Goal: Information Seeking & Learning: Learn about a topic

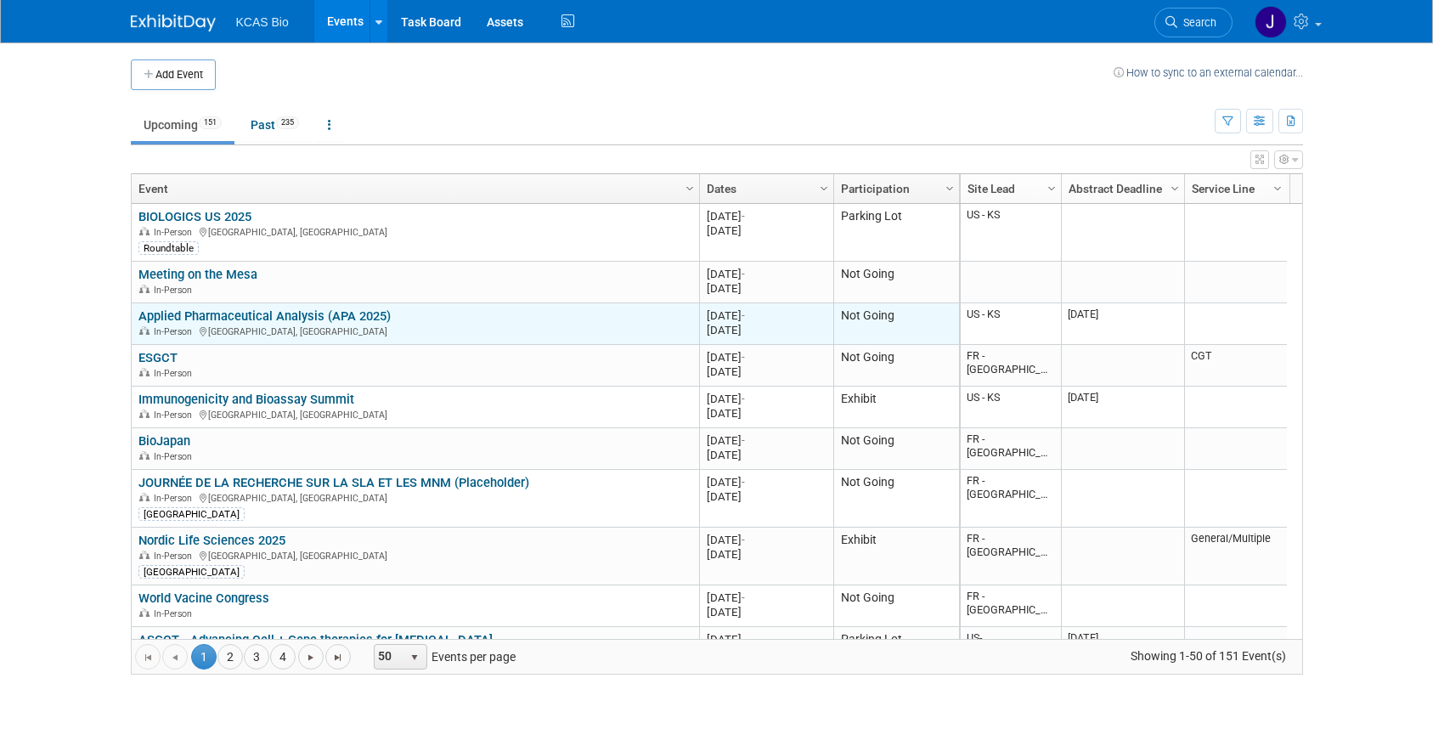
click at [324, 314] on link "Applied Pharmaceutical Analysis (APA 2025)" at bounding box center [264, 315] width 252 height 15
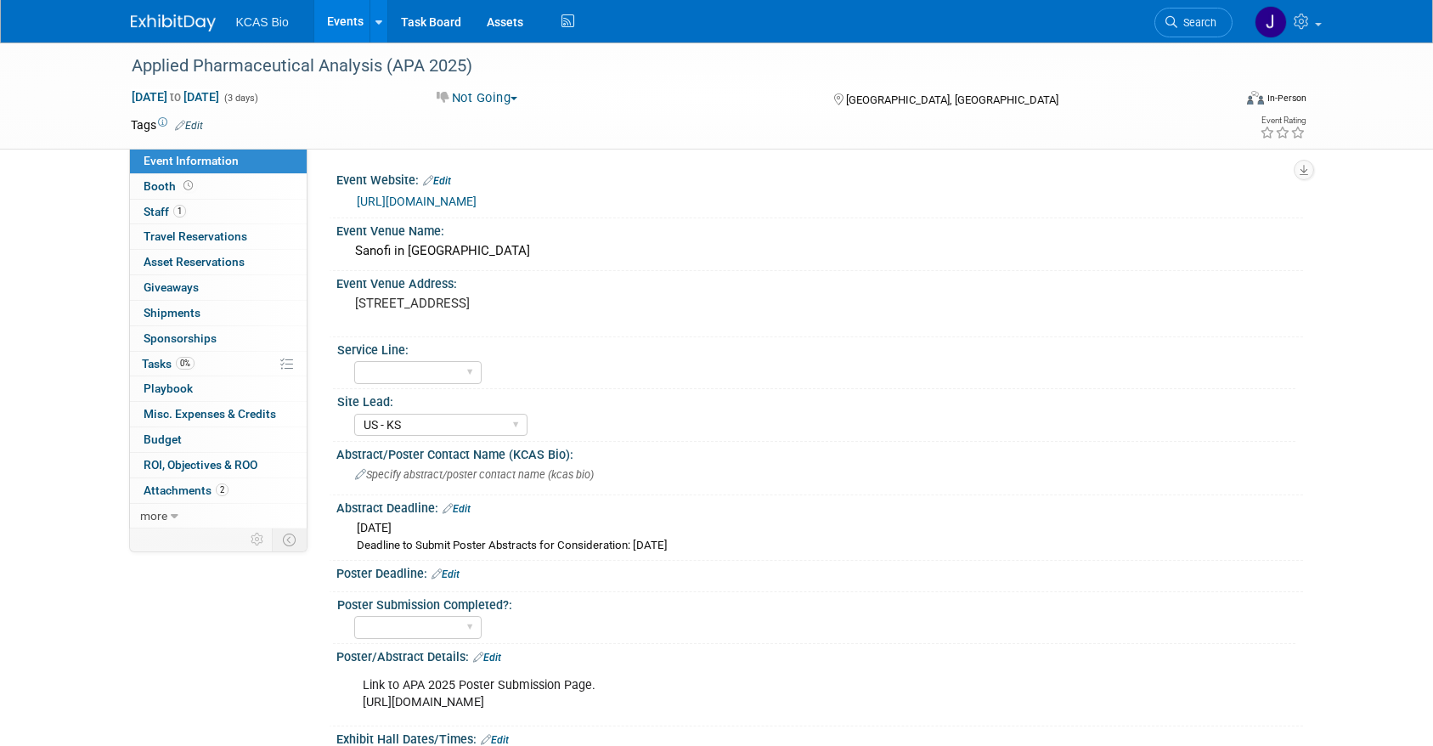
select select "US - KS"
click at [188, 490] on span "Attachments 2" at bounding box center [186, 490] width 85 height 14
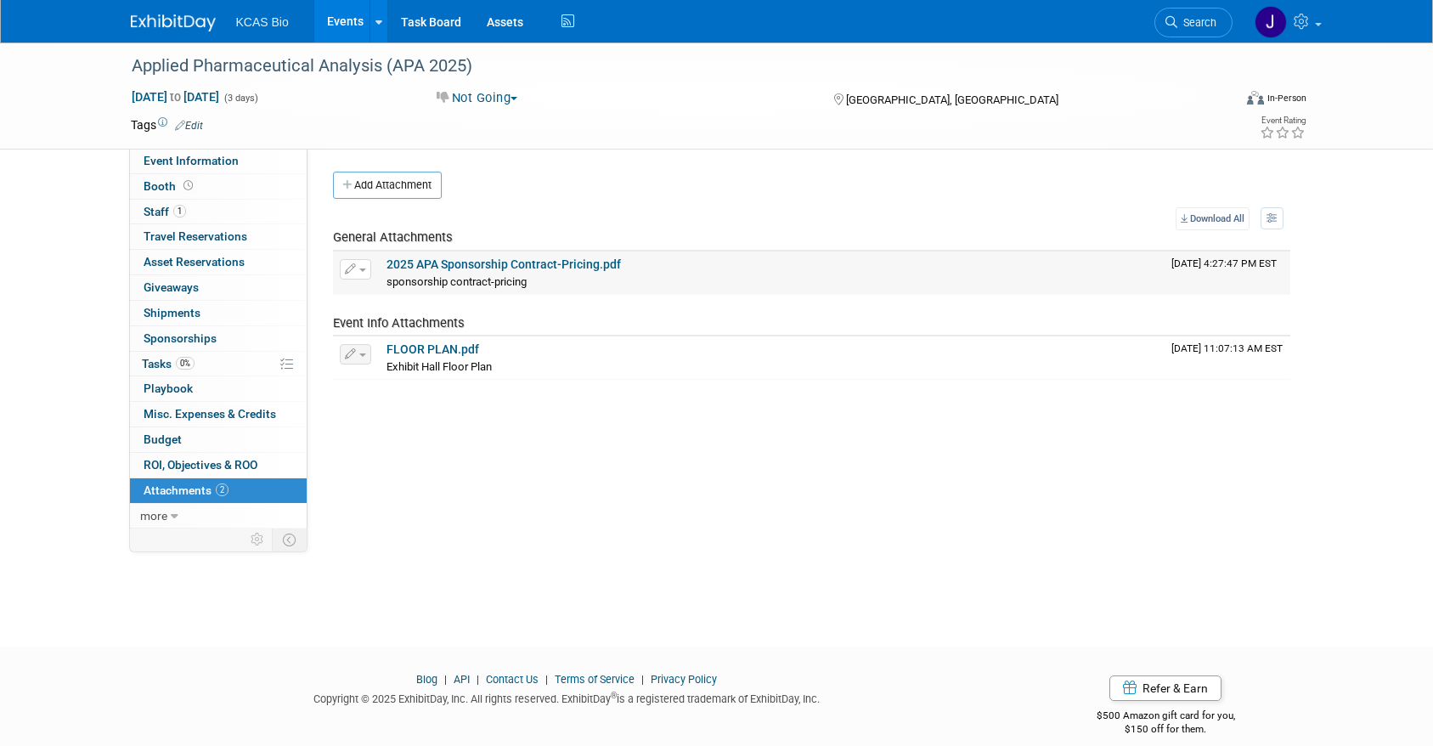
click at [472, 262] on link "2025 APA Sponsorship Contract-Pricing.pdf" at bounding box center [503, 264] width 234 height 14
click at [342, 17] on link "Events" at bounding box center [345, 21] width 62 height 42
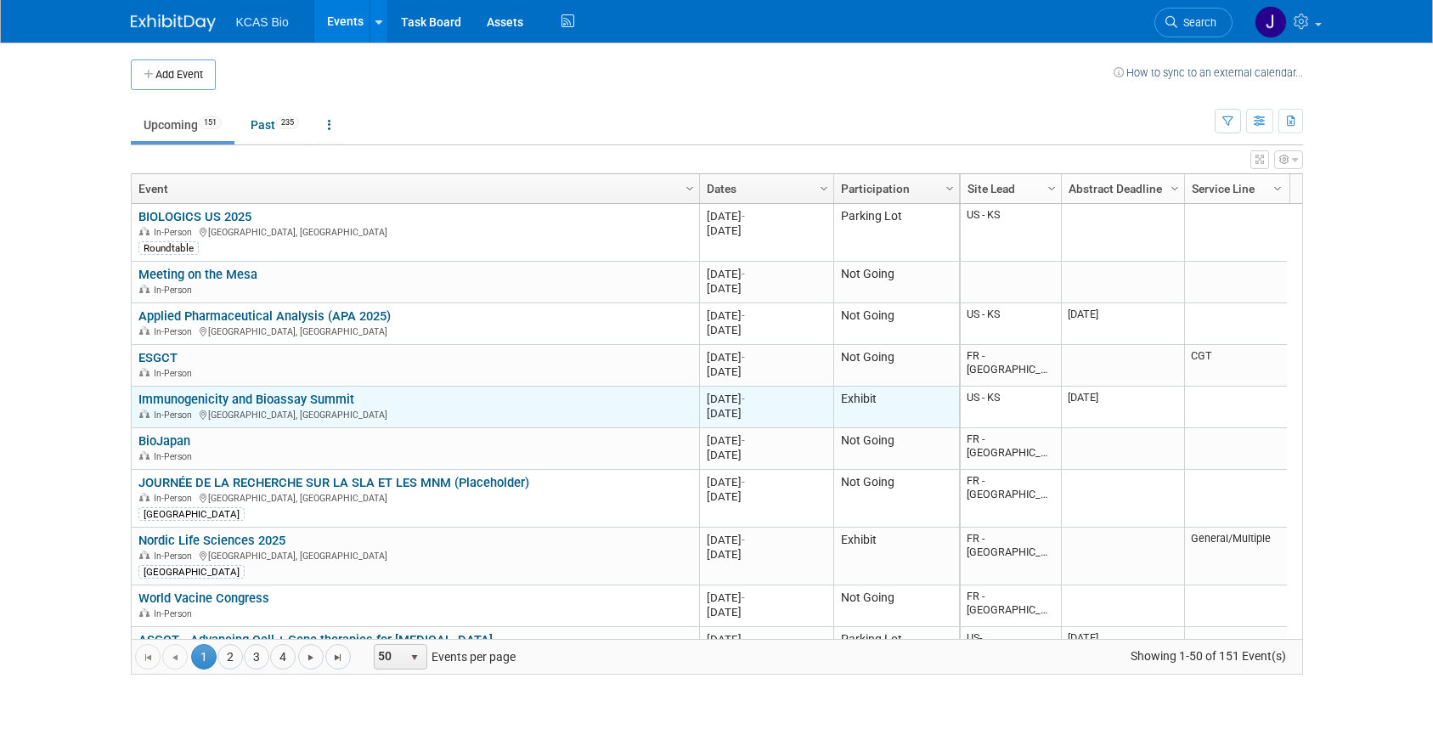
click at [174, 397] on link "Immunogenicity and Bioassay Summit" at bounding box center [246, 399] width 216 height 15
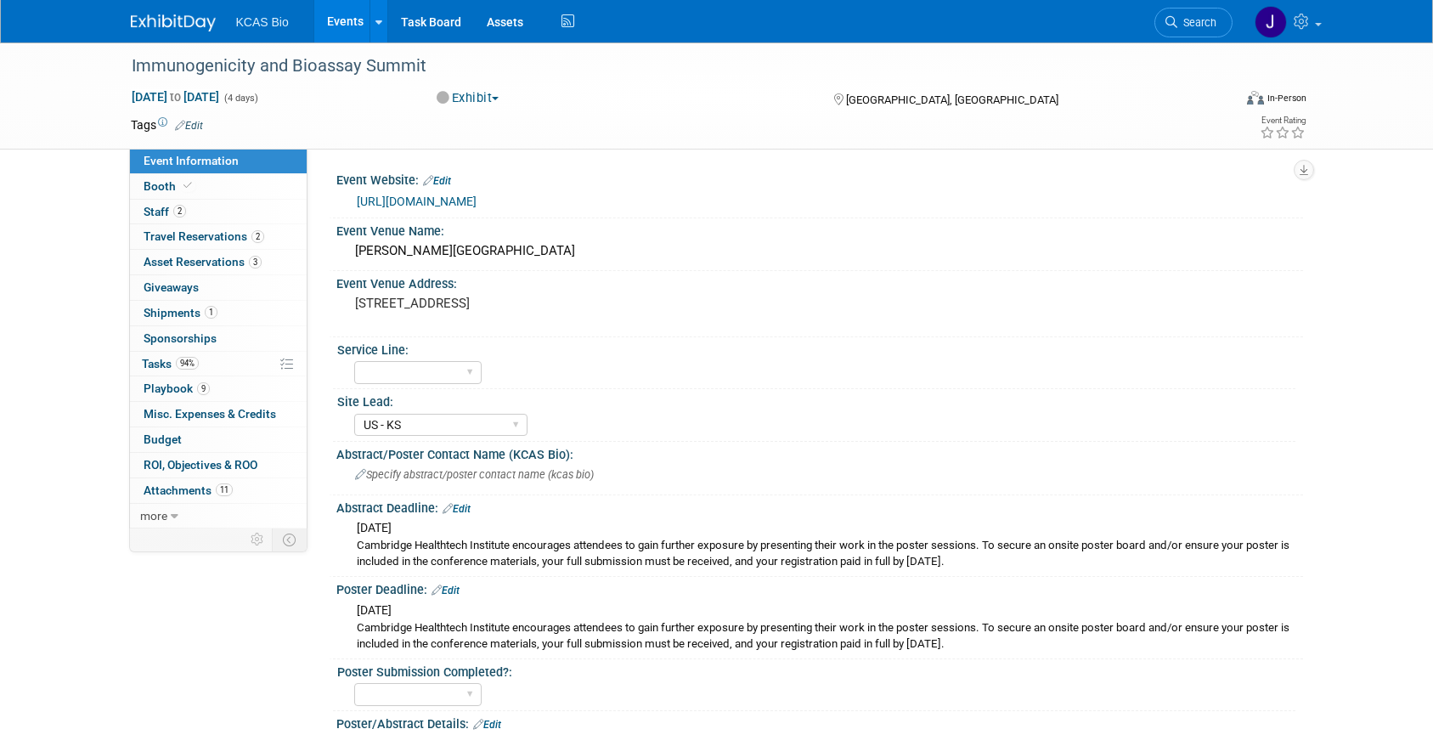
select select "US - KS"
click at [167, 489] on span "Attachments 11" at bounding box center [188, 490] width 89 height 14
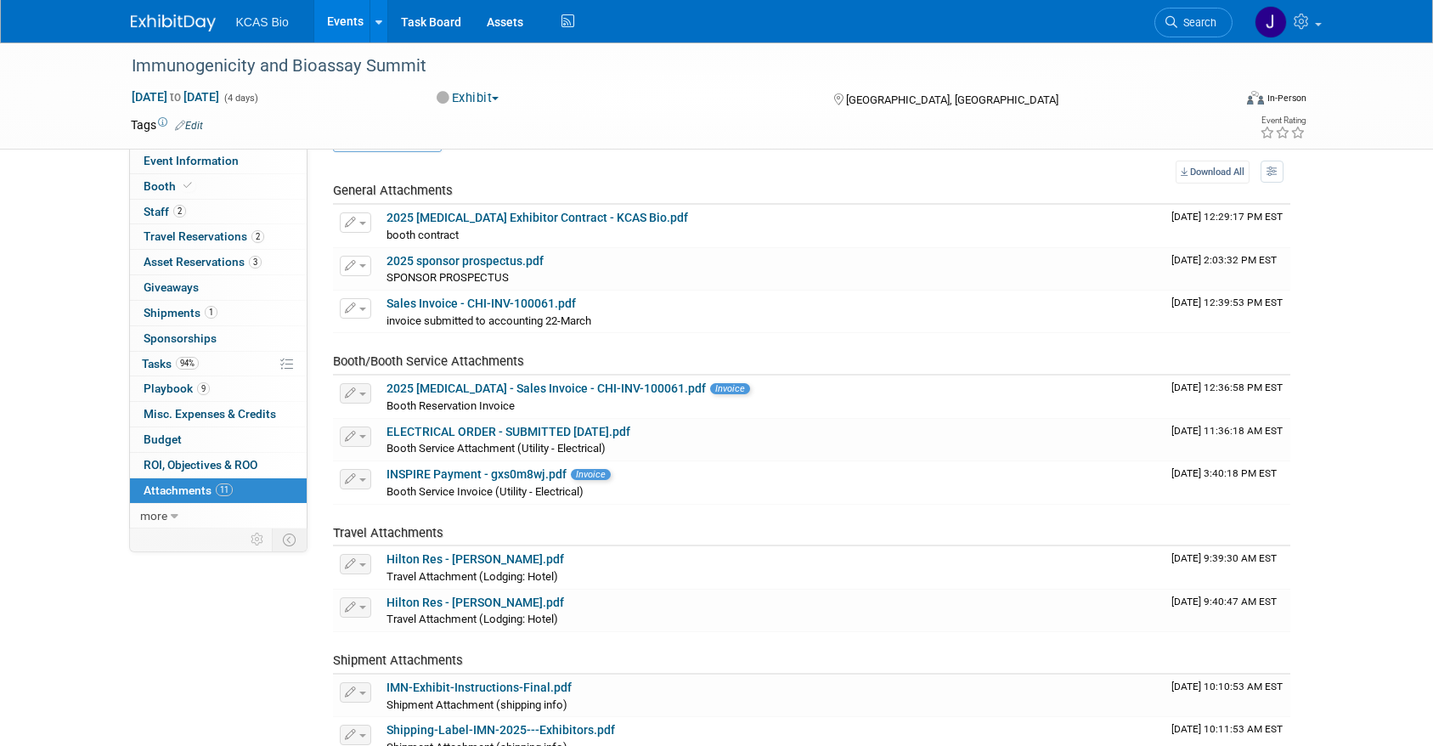
scroll to position [85, 0]
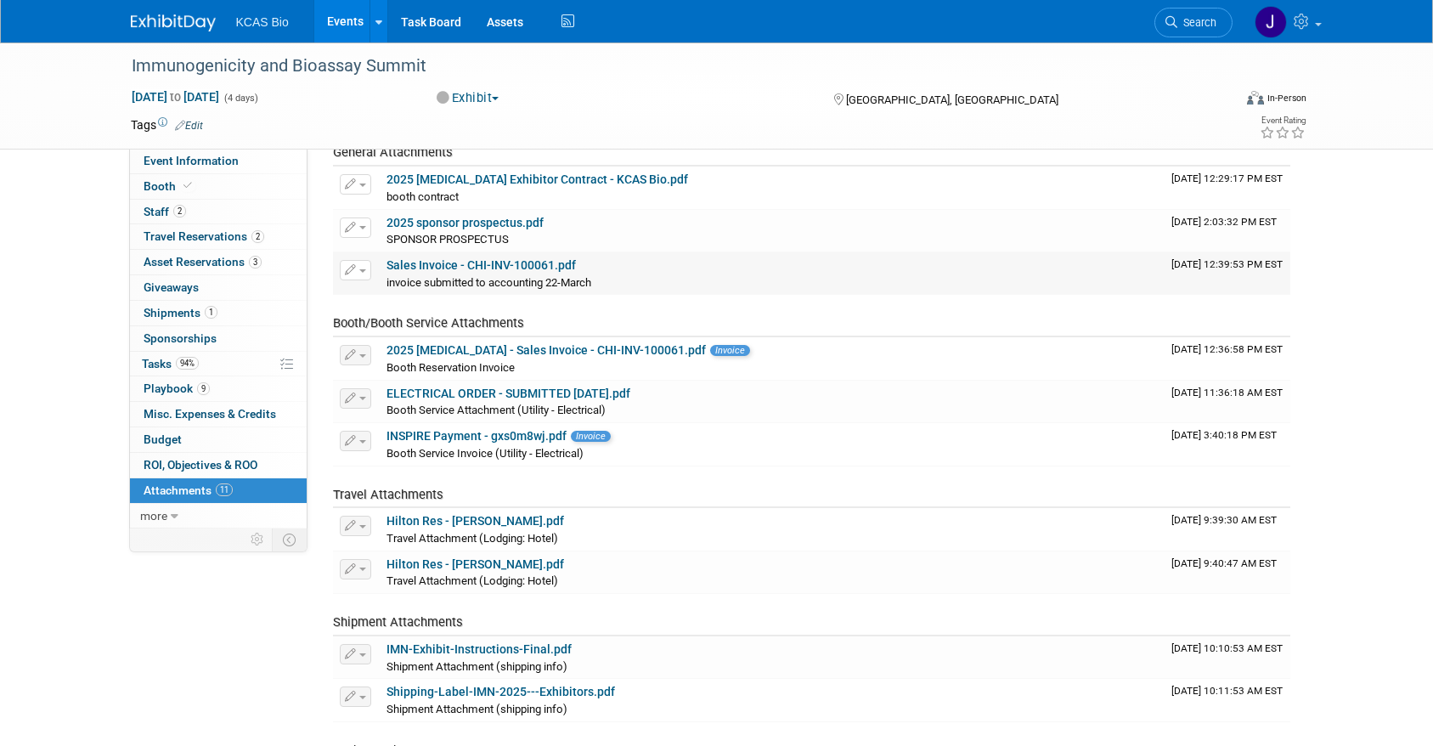
click at [507, 268] on link "Sales Invoice - CHI-INV-100061.pdf" at bounding box center [480, 265] width 189 height 14
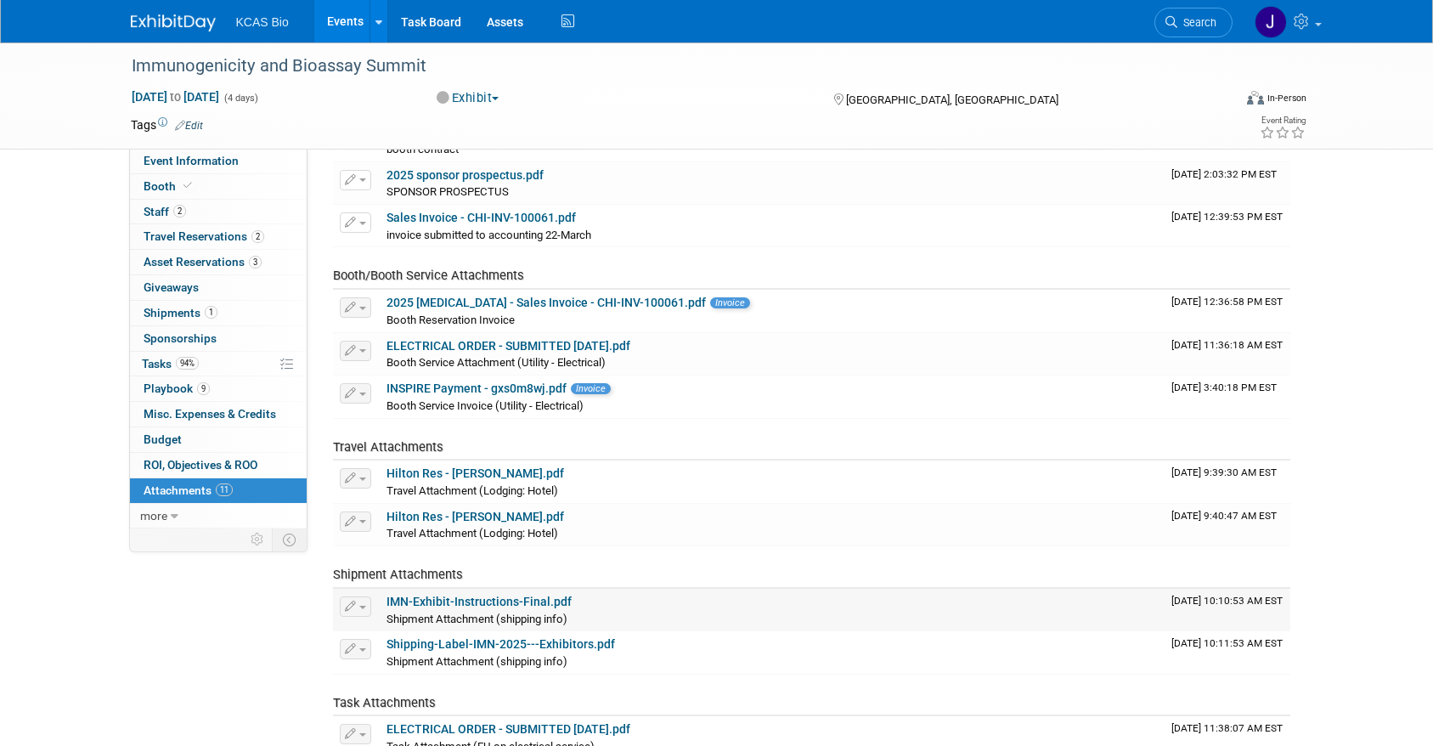
scroll to position [255, 0]
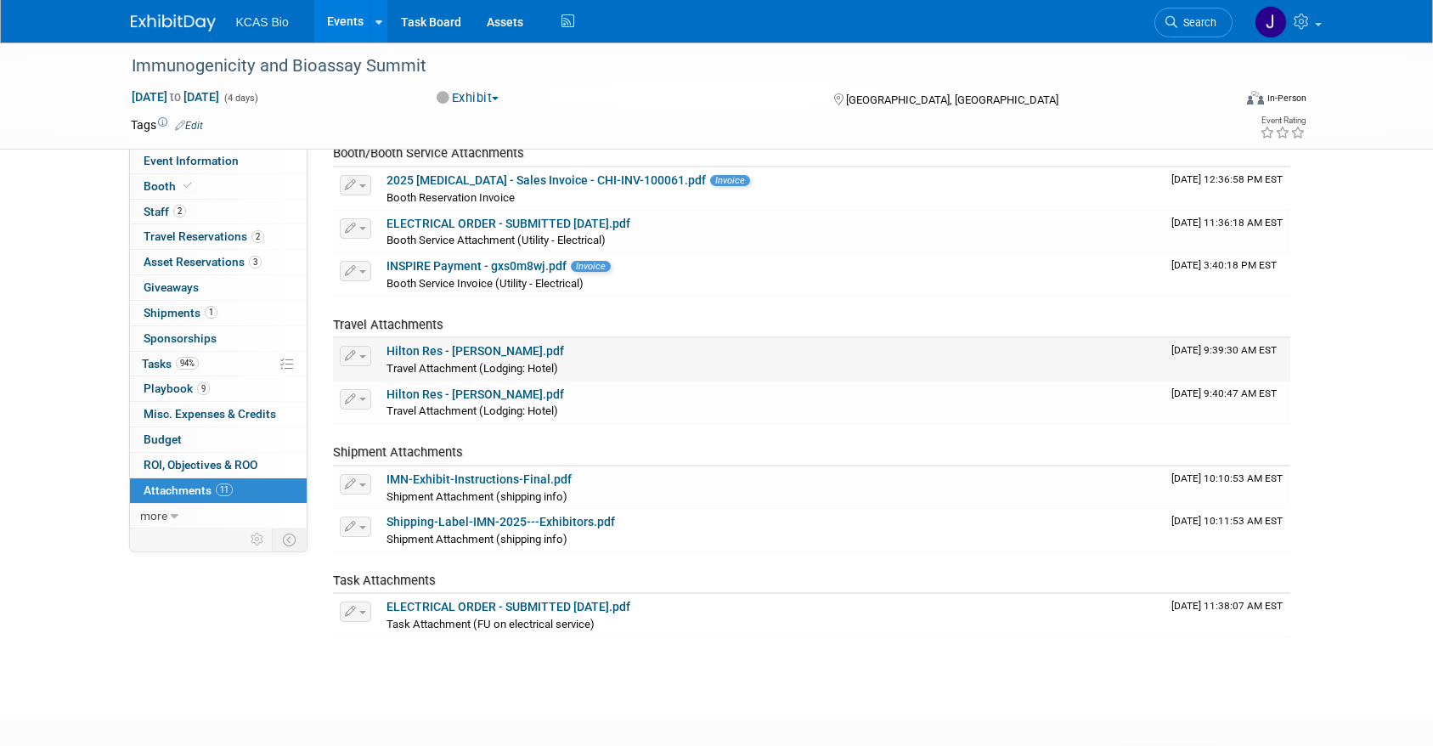
click at [485, 350] on link "Hilton Res - Lindsay Rutherford.pdf" at bounding box center [475, 351] width 178 height 14
click at [341, 19] on link "Events" at bounding box center [345, 21] width 62 height 42
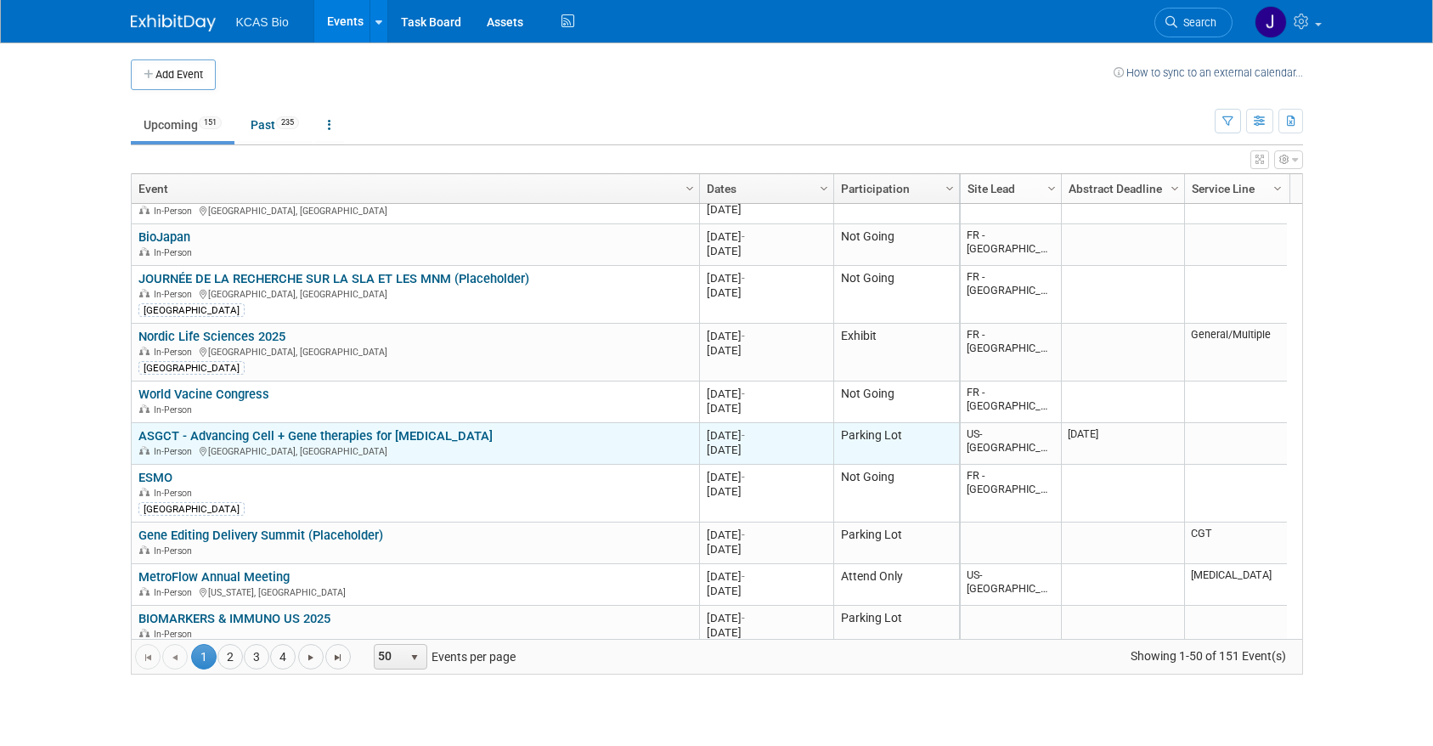
scroll to position [306, 0]
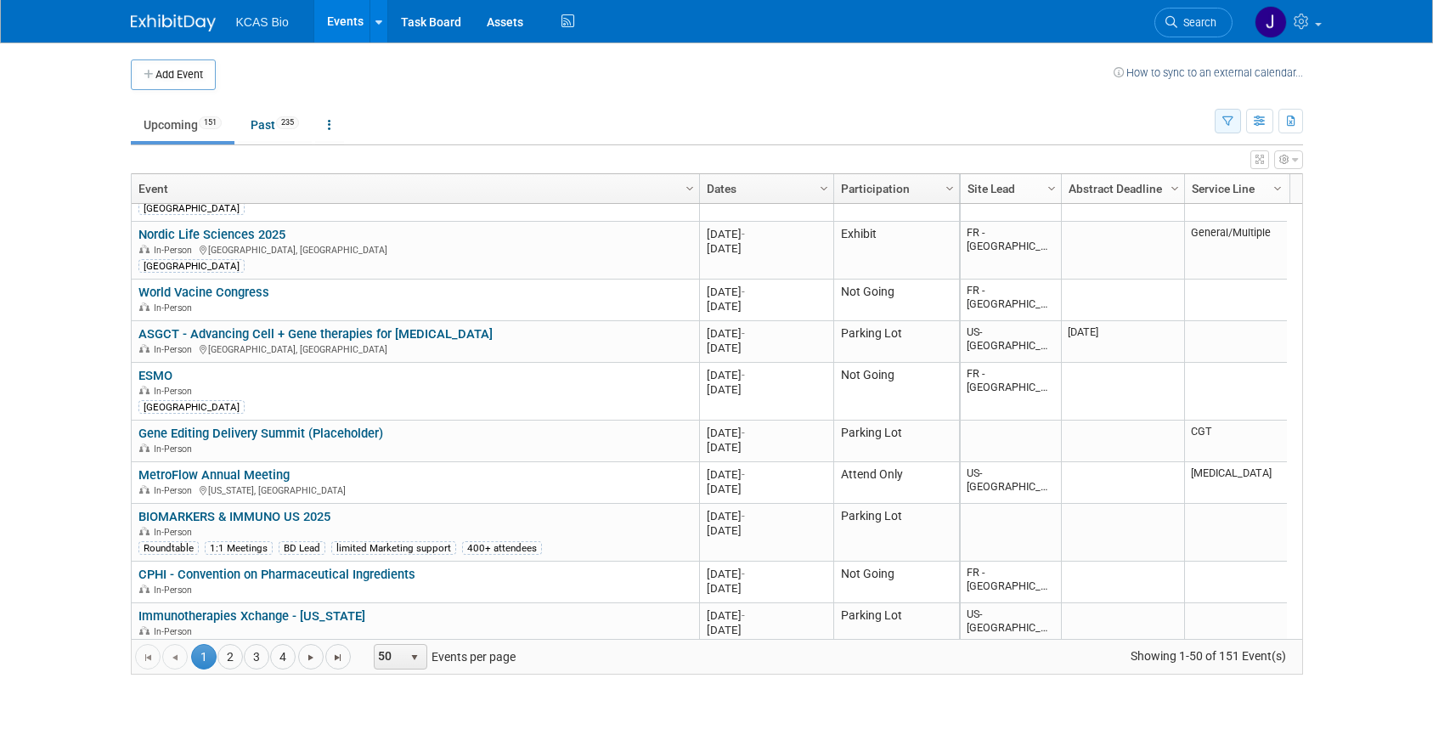
click at [1229, 120] on icon "button" at bounding box center [1227, 121] width 11 height 11
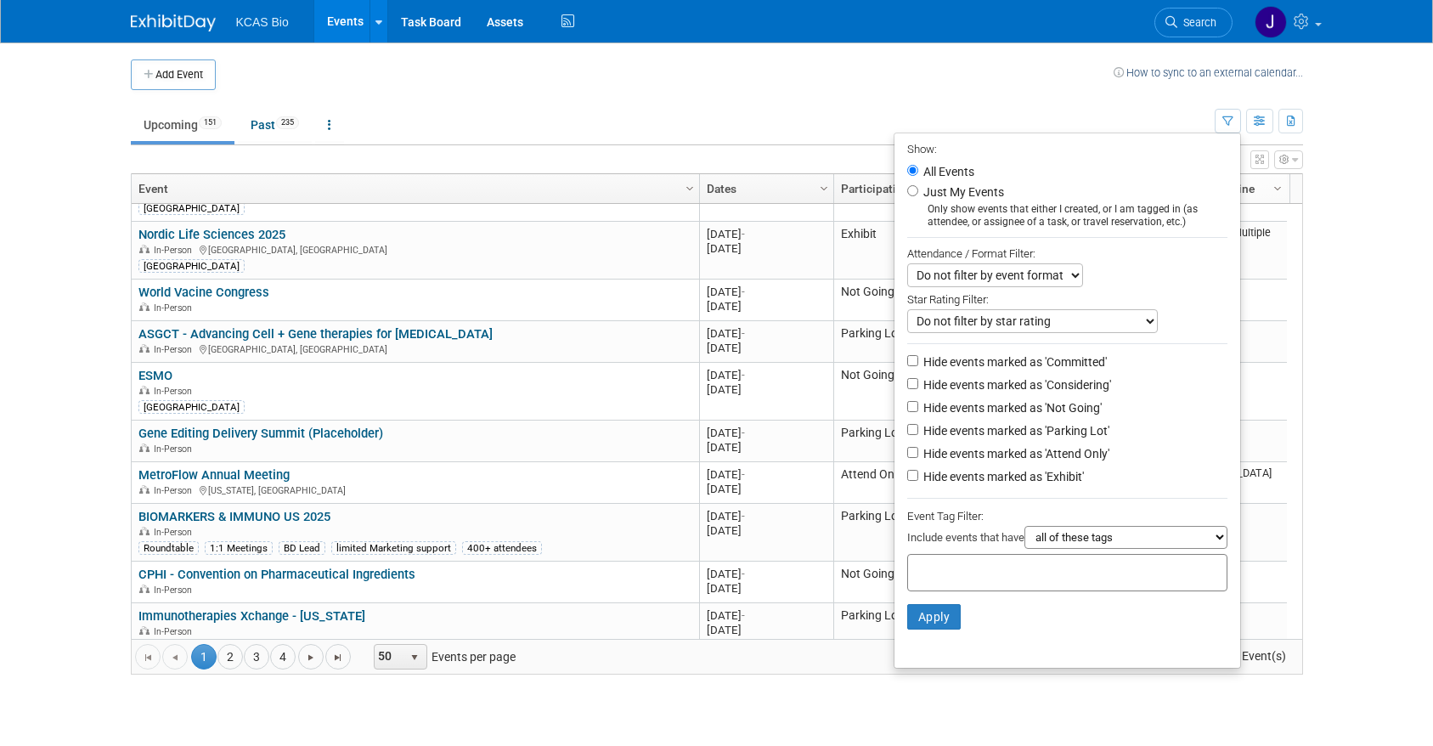
click at [931, 368] on label "Hide events marked as 'Committed'" at bounding box center [1013, 361] width 187 height 17
click at [918, 366] on input "Hide events marked as 'Committed'" at bounding box center [912, 360] width 11 height 11
checkbox input "true"
click at [934, 392] on label "Hide events marked as 'Considering'" at bounding box center [1015, 384] width 191 height 17
click at [918, 389] on input "Hide events marked as 'Considering'" at bounding box center [912, 383] width 11 height 11
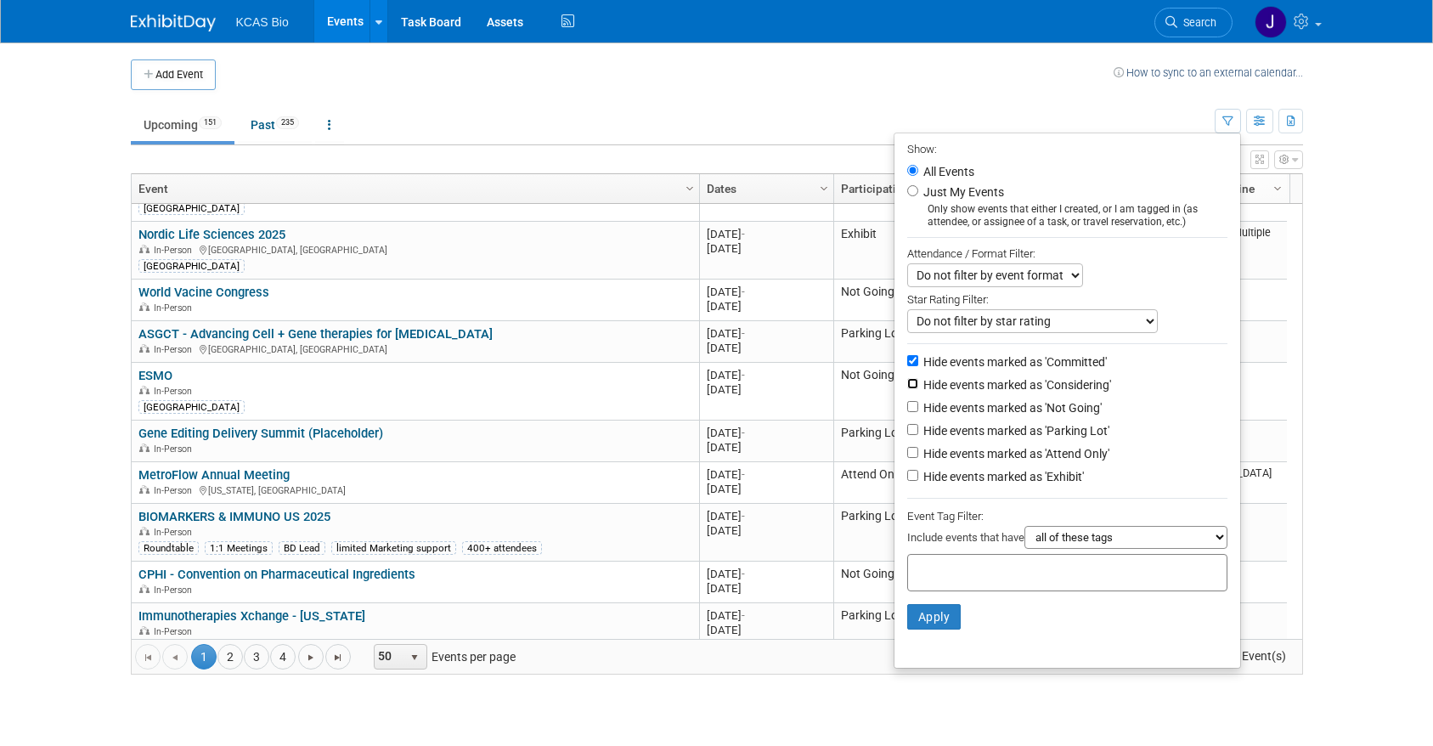
checkbox input "true"
click at [933, 414] on label "Hide events marked as 'Not Going'" at bounding box center [1011, 407] width 182 height 17
click at [918, 412] on input "Hide events marked as 'Not Going'" at bounding box center [912, 406] width 11 height 11
checkbox input "true"
click at [929, 439] on label "Hide events marked as 'Parking Lot'" at bounding box center [1014, 430] width 189 height 17
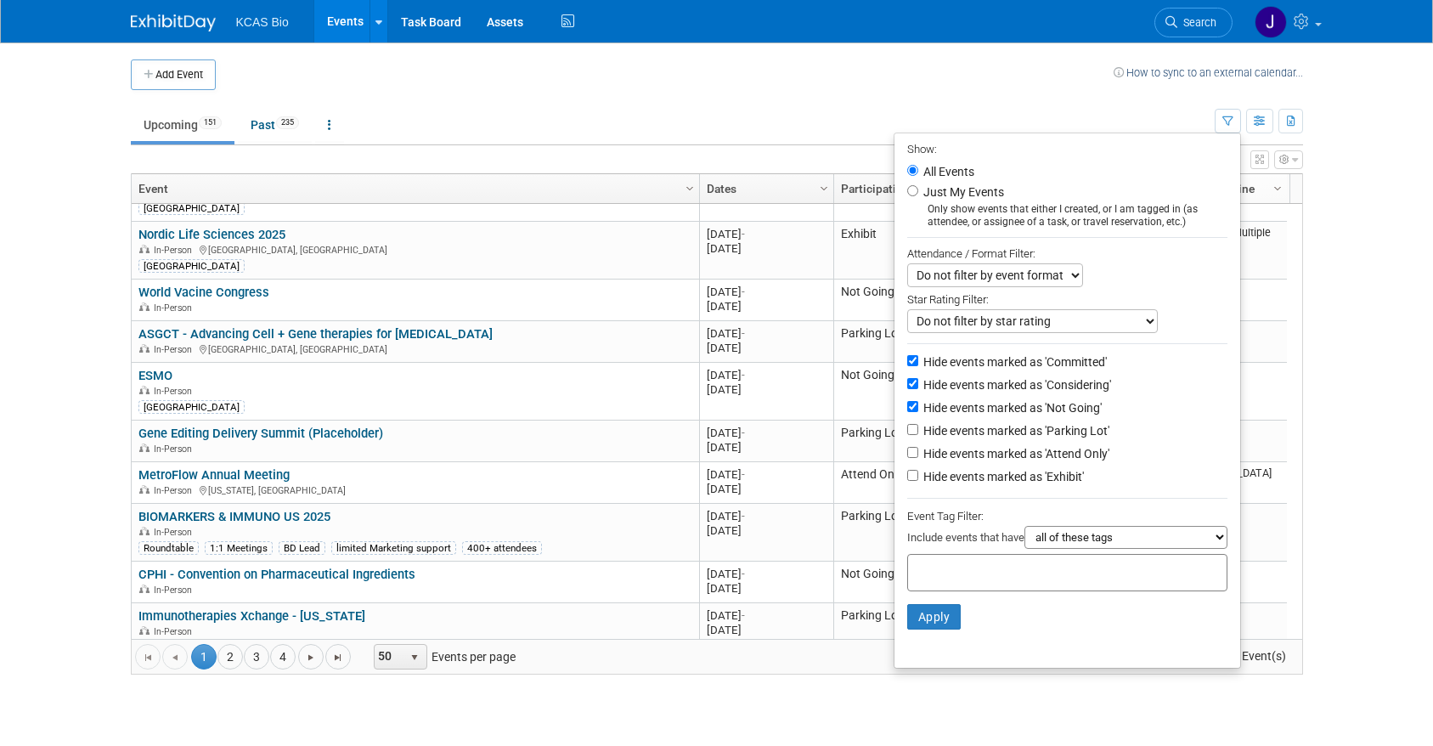
drag, startPoint x: 929, startPoint y: 441, endPoint x: 900, endPoint y: 437, distance: 29.2
click at [898, 433] on li "Hide events marked as 'Parking Lot'" at bounding box center [1067, 431] width 346 height 23
click at [907, 435] on input "Hide events marked as 'Parking Lot'" at bounding box center [912, 429] width 11 height 11
checkbox input "true"
click at [923, 623] on button "Apply" at bounding box center [934, 616] width 54 height 25
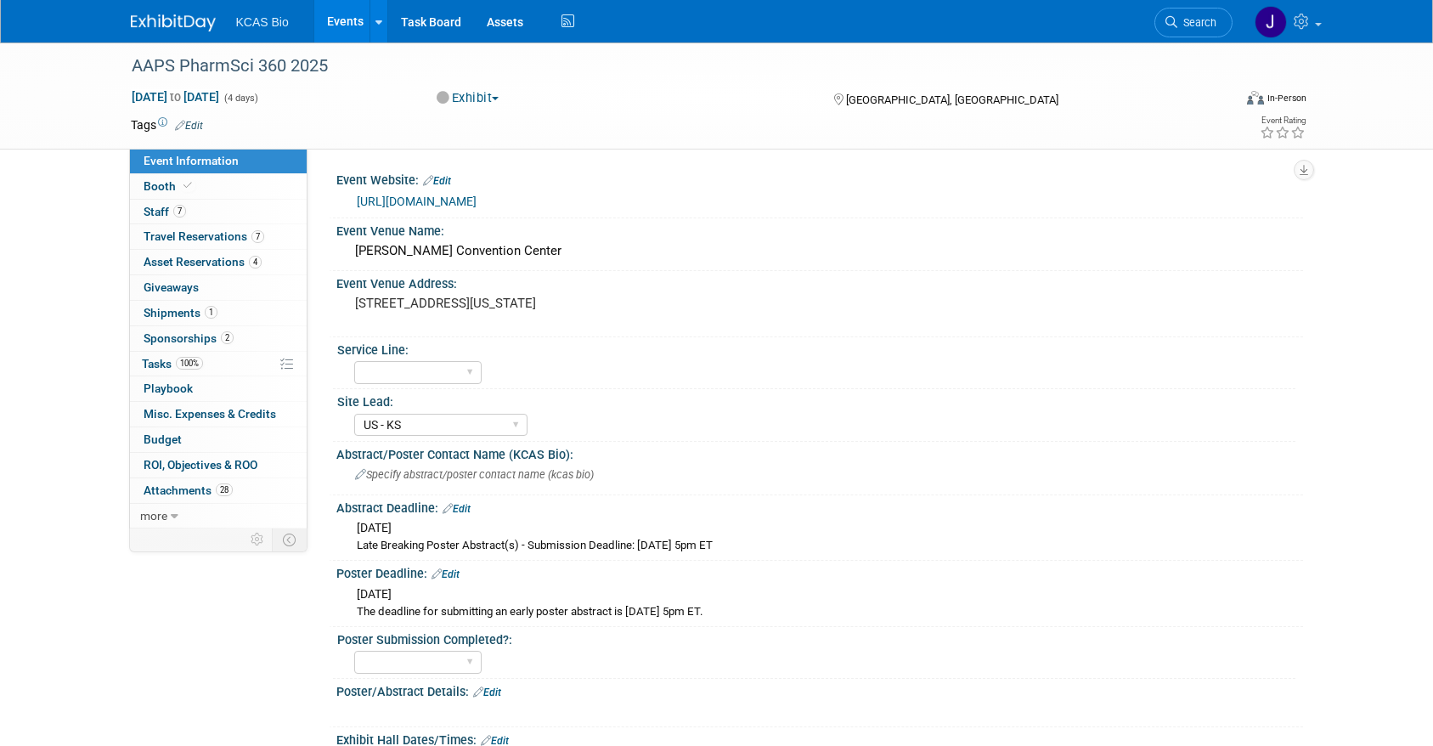
select select "US - KS"
click at [183, 490] on span "Attachments 28" at bounding box center [188, 490] width 89 height 14
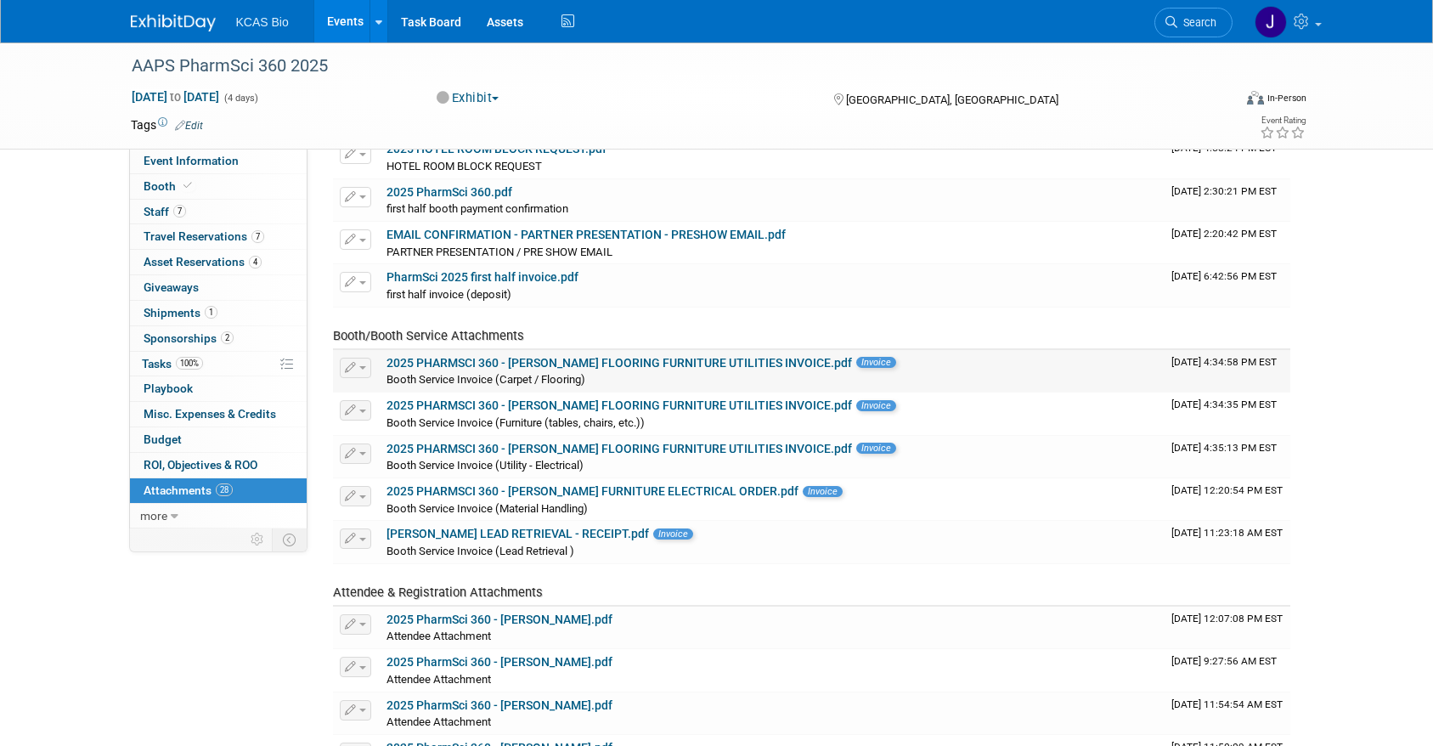
scroll to position [170, 0]
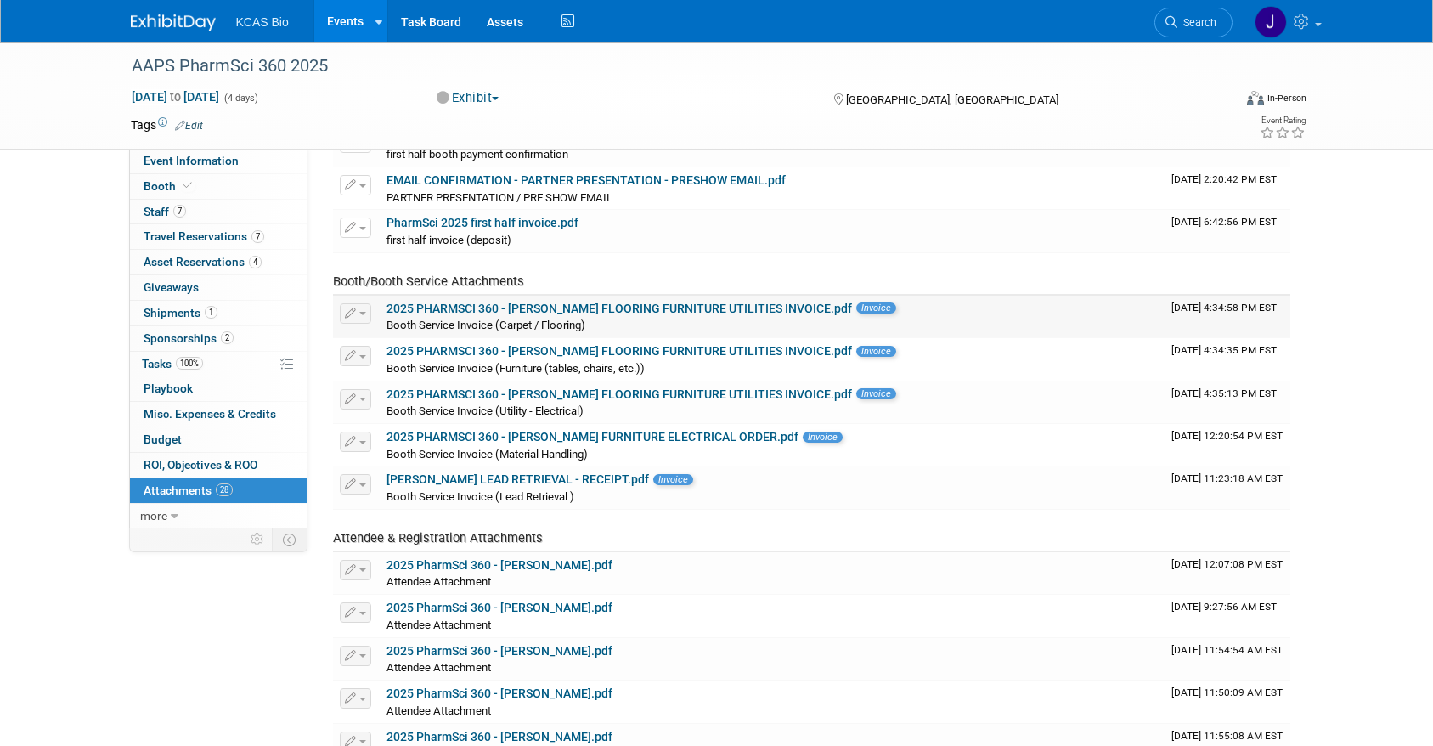
click at [611, 311] on link "2025 PHARMSCI 360 - [PERSON_NAME] FLOORING FURNITURE UTILITIES INVOICE.pdf" at bounding box center [618, 309] width 465 height 14
